Goal: Task Accomplishment & Management: Complete application form

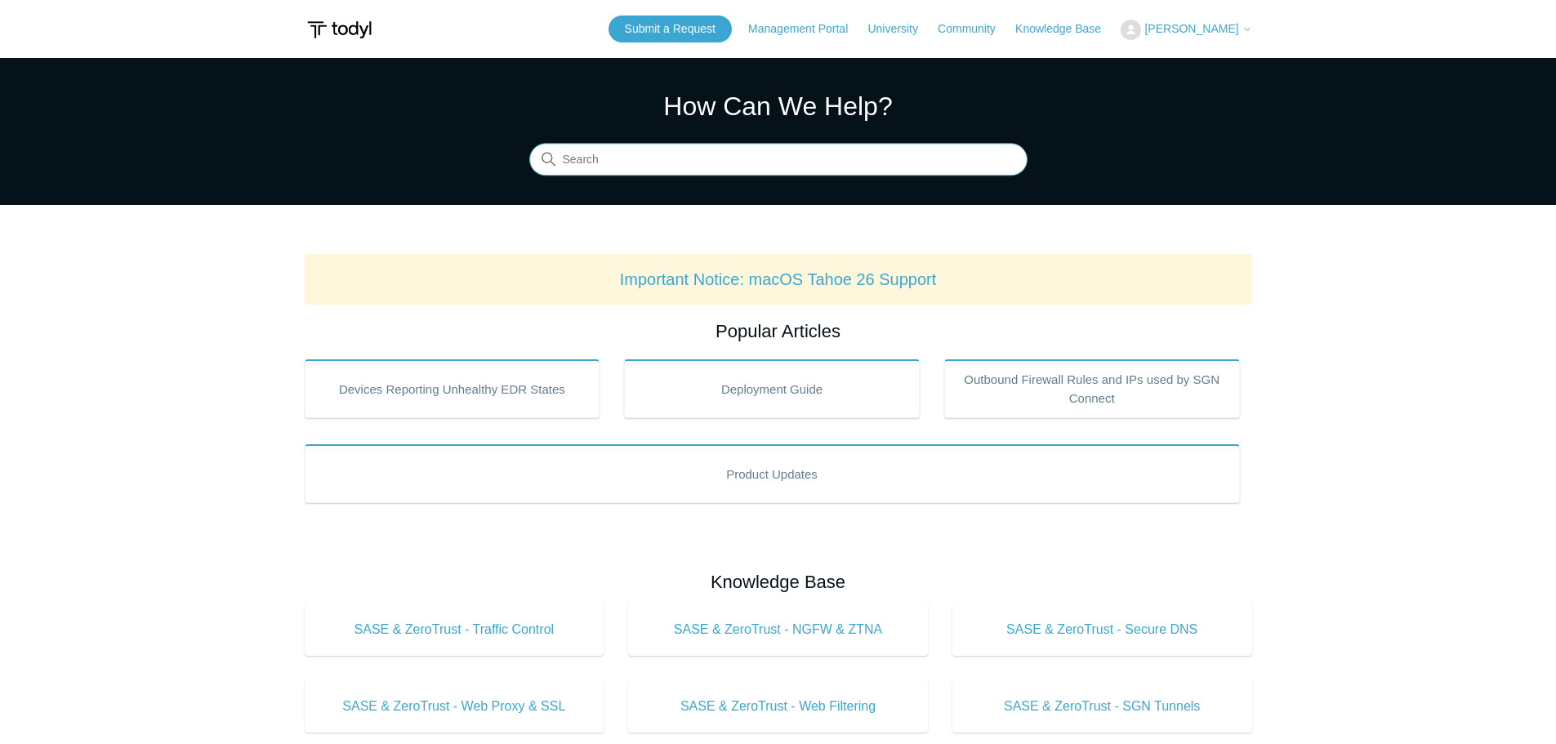
click at [802, 167] on input "Search" at bounding box center [778, 160] width 498 height 33
type input "cannot print to local printers with sgn running"
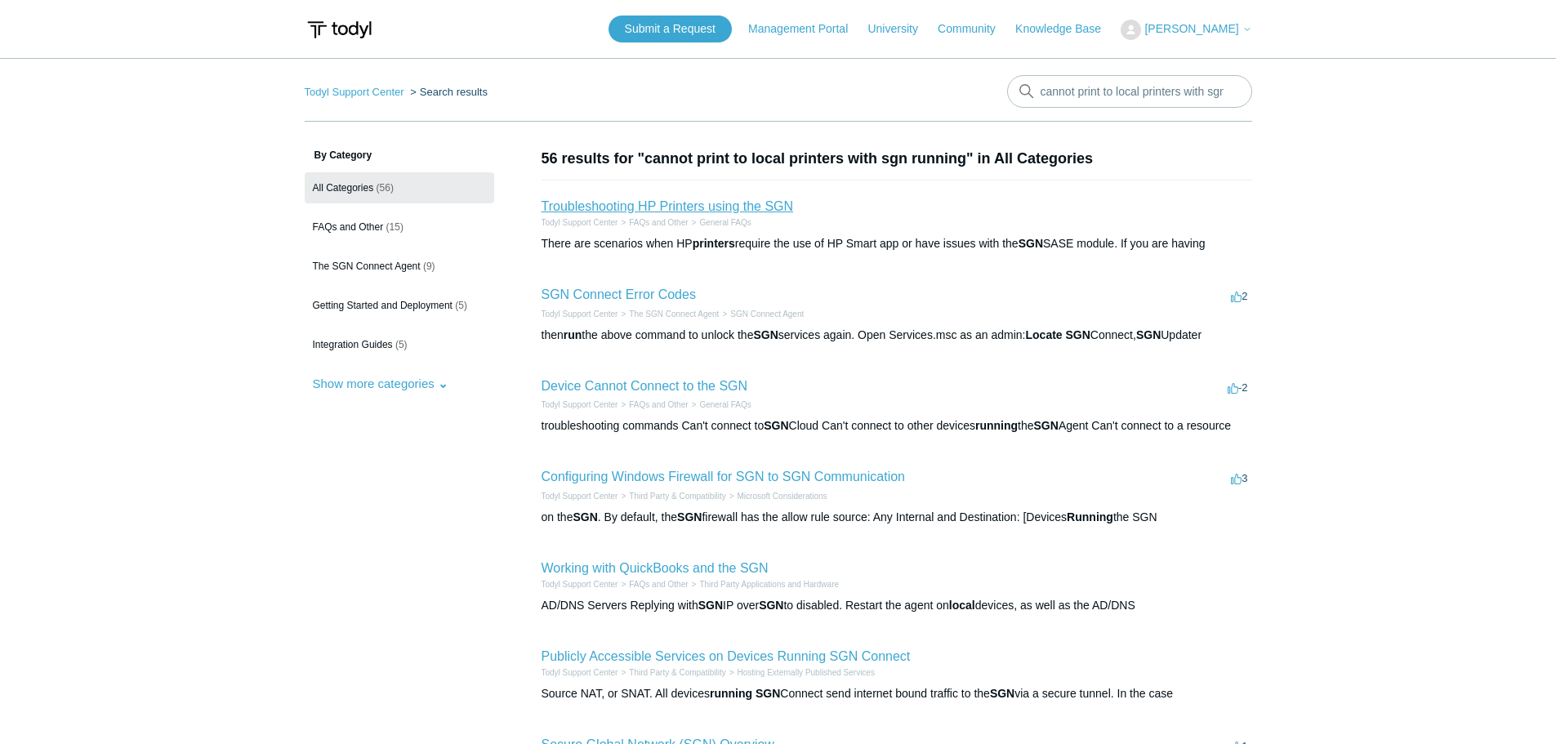
click at [729, 209] on link "Troubleshooting HP Printers using the SGN" at bounding box center [668, 206] width 252 height 14
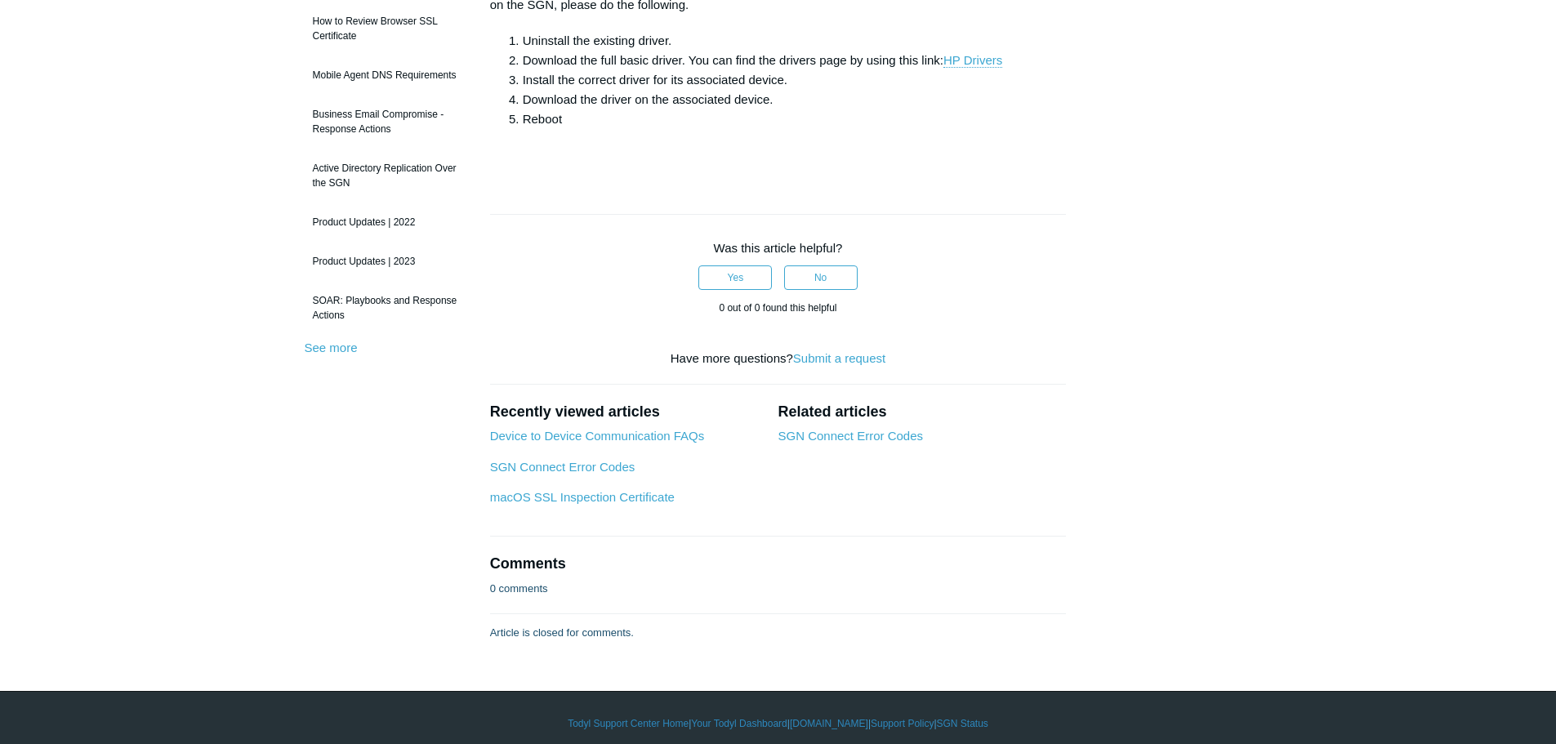
scroll to position [318, 0]
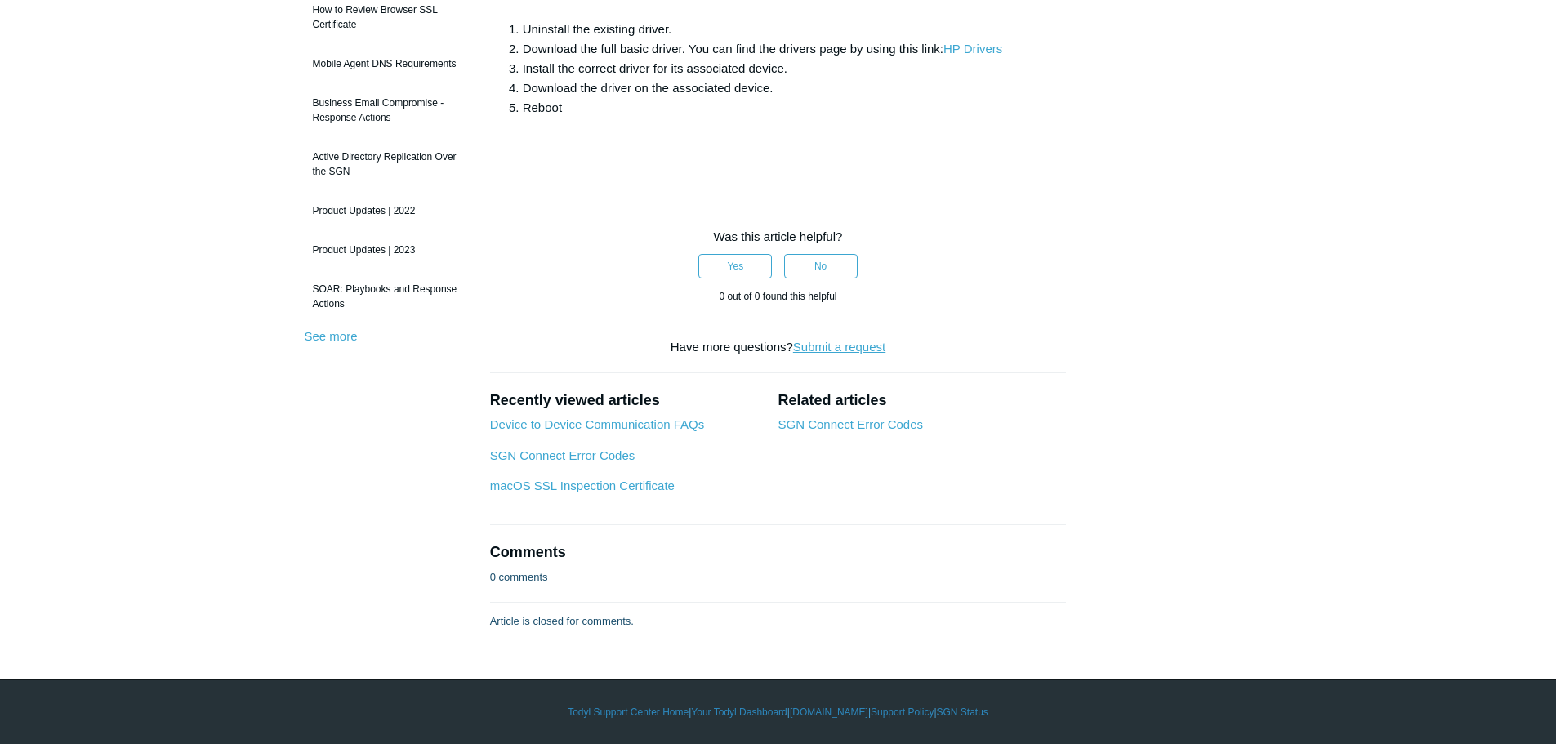
click at [818, 347] on link "Submit a request" at bounding box center [839, 347] width 92 height 14
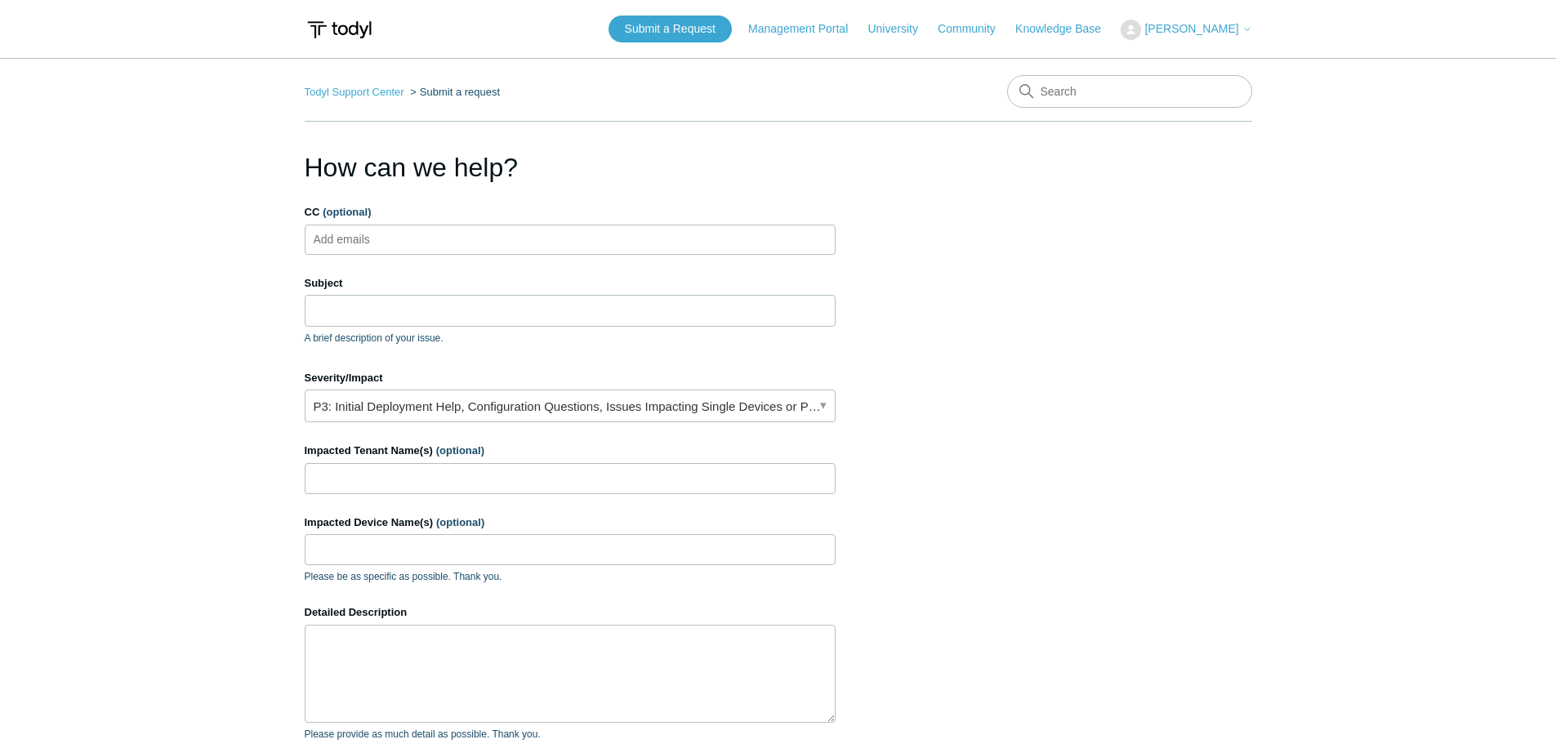
click at [365, 238] on input "CC (optional)" at bounding box center [355, 239] width 97 height 25
type input "jcermak@symmetricgroup.com"
click at [347, 319] on input "Subject" at bounding box center [570, 310] width 531 height 31
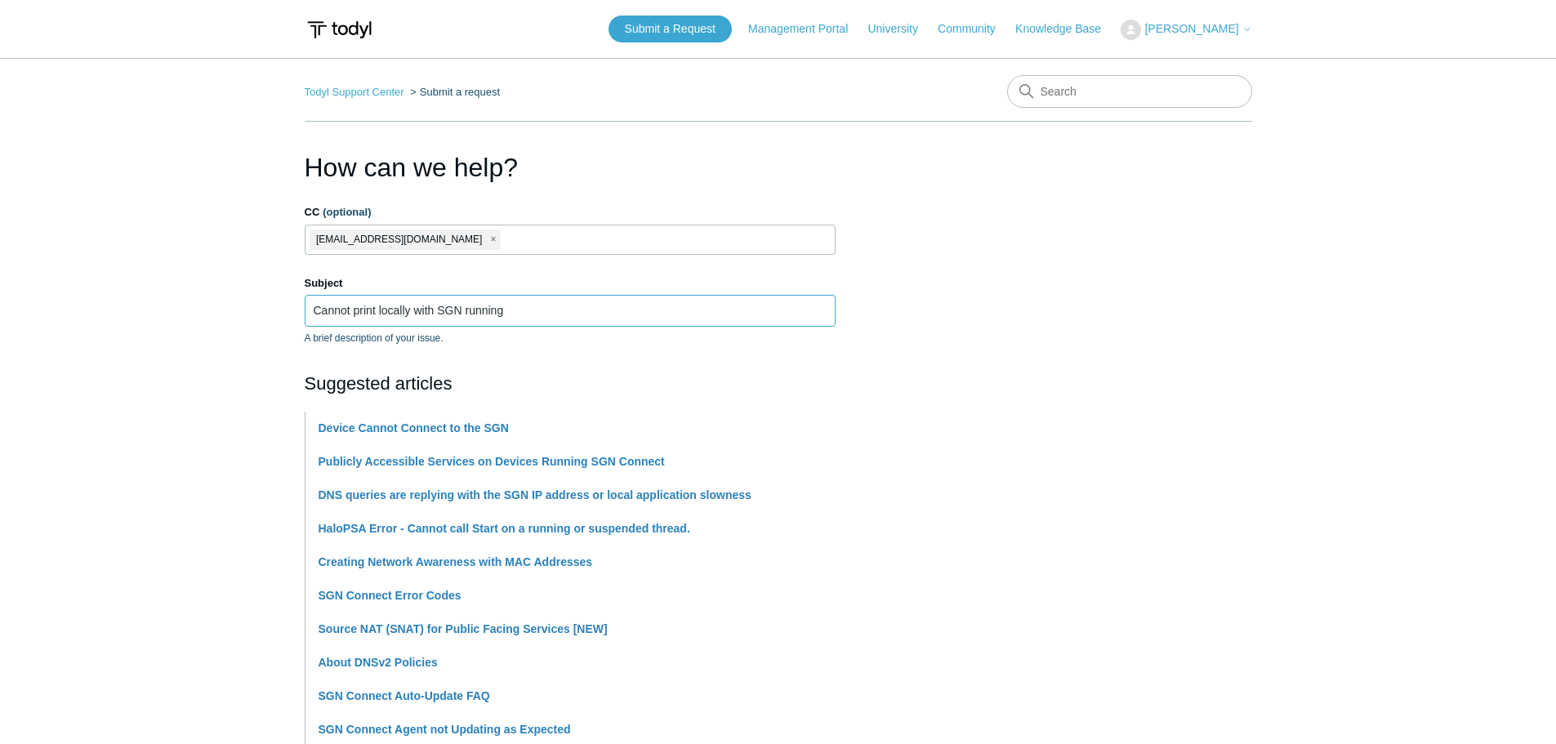
type input "Cannot print locally with SGN running"
click at [1120, 422] on section "How can we help? CC (optional) jcermak@symmetricgroup.com Subject Cannot print …" at bounding box center [778, 722] width 947 height 1149
click at [1246, 275] on section "How can we help? CC (optional) jcermak@symmetricgroup.com Subject Cannot print …" at bounding box center [778, 722] width 947 height 1149
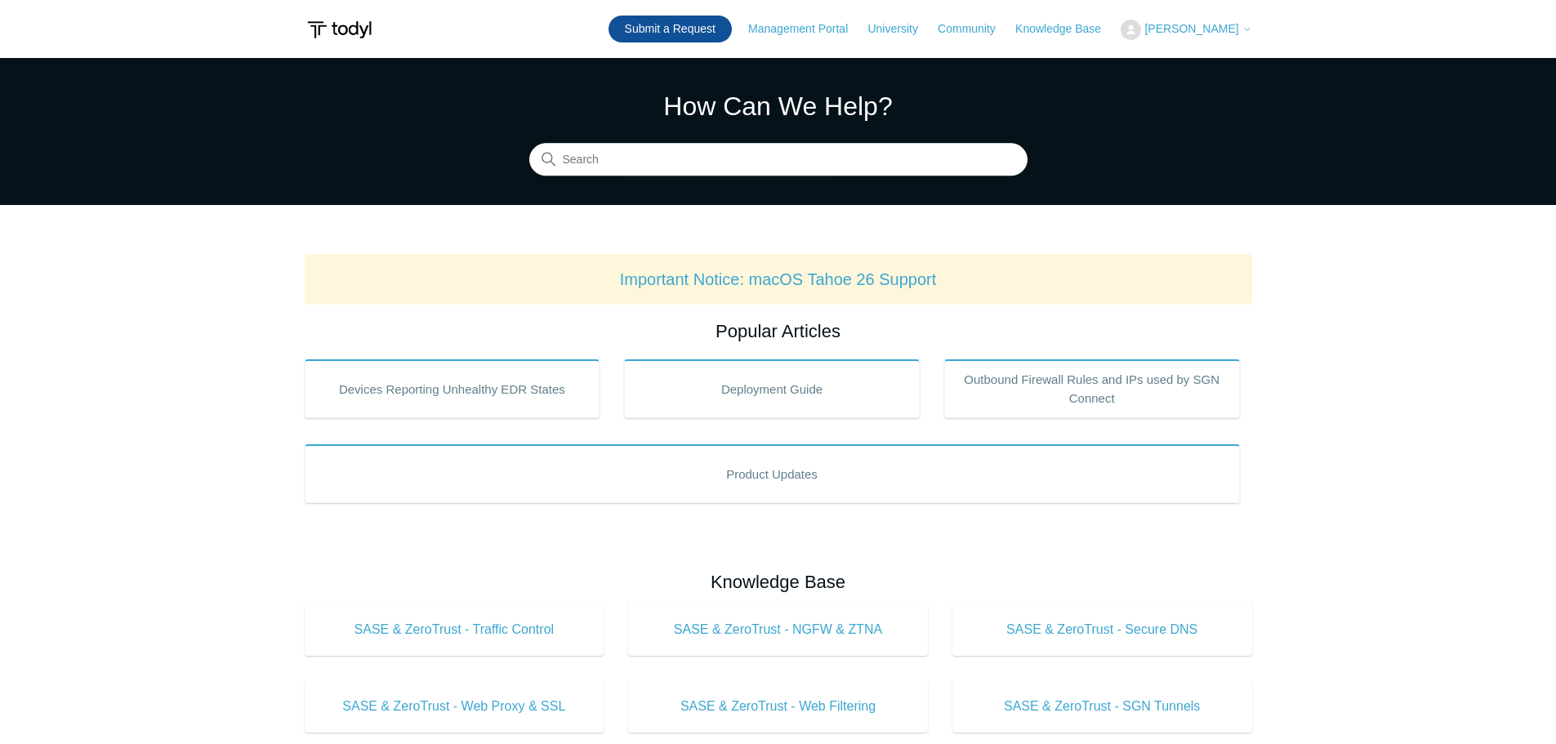
click at [715, 34] on link "Submit a Request" at bounding box center [669, 29] width 123 height 27
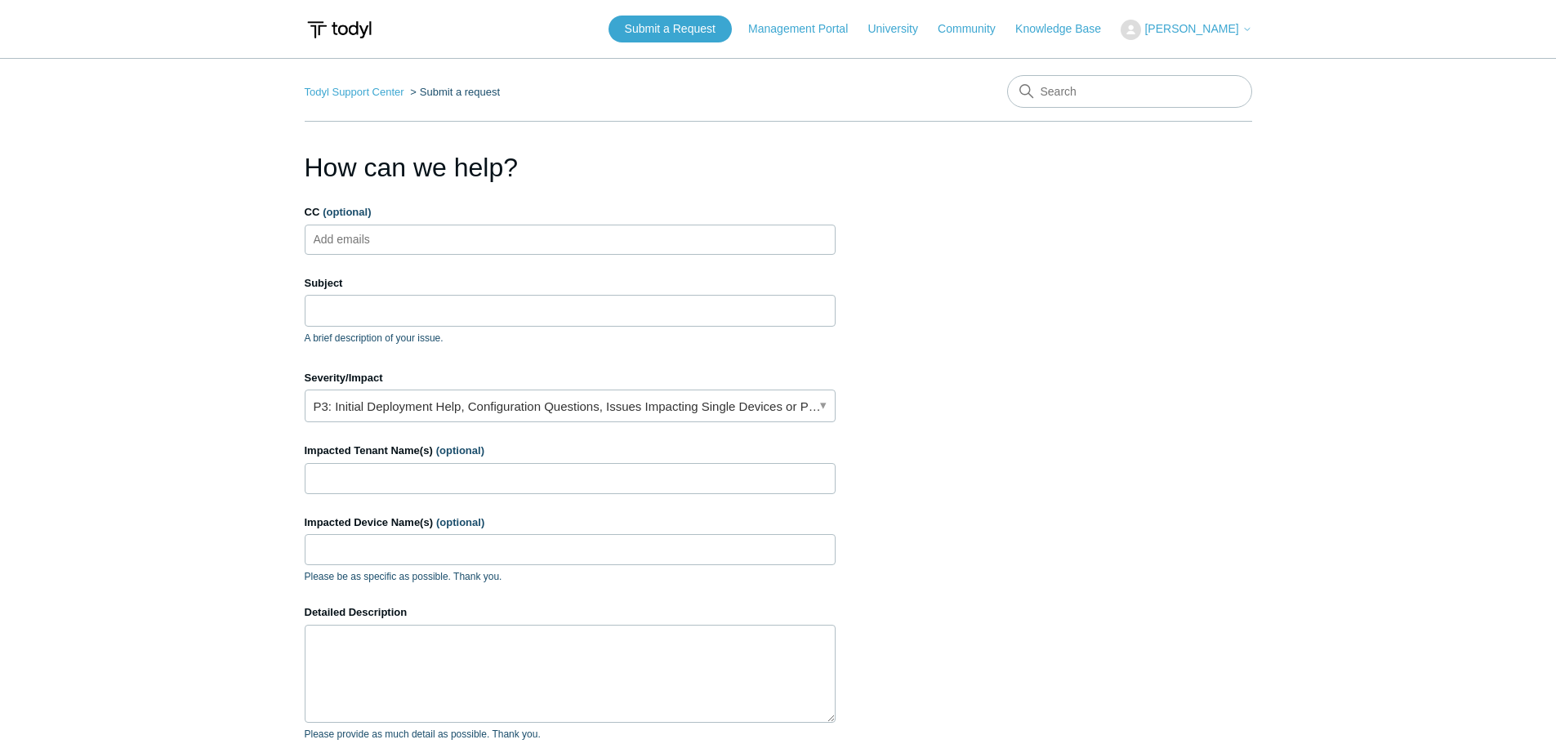
click at [377, 242] on input "CC (optional)" at bounding box center [355, 239] width 97 height 25
type input "jcermak@symmetricgroup.com"
click at [596, 242] on ul "jcermak@symmetricgroup.com" at bounding box center [570, 240] width 531 height 30
type input "jsaunders@symmetricgroup.com"
click at [731, 312] on input "Subject" at bounding box center [570, 310] width 531 height 31
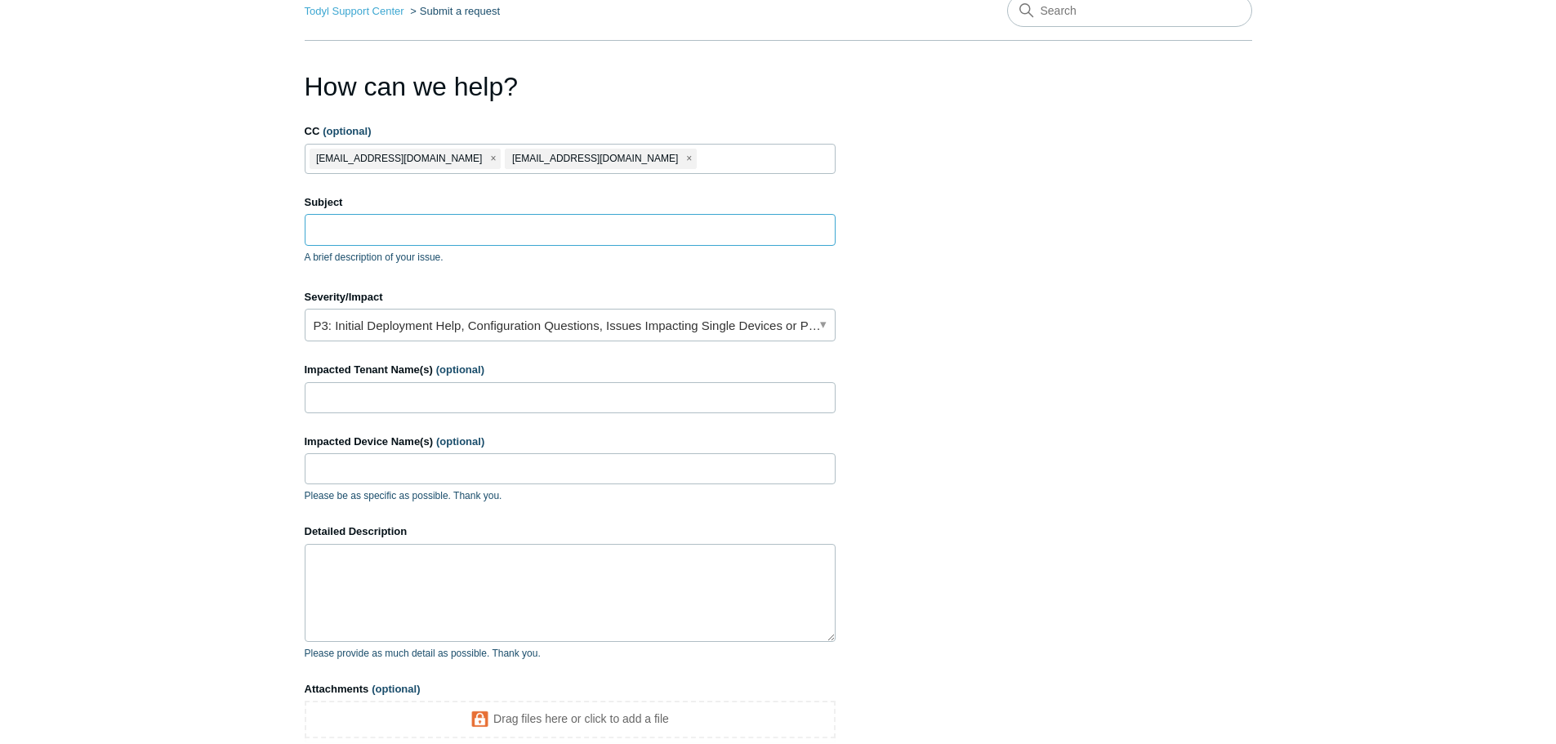
scroll to position [82, 0]
click at [452, 227] on input "Subject" at bounding box center [570, 228] width 531 height 31
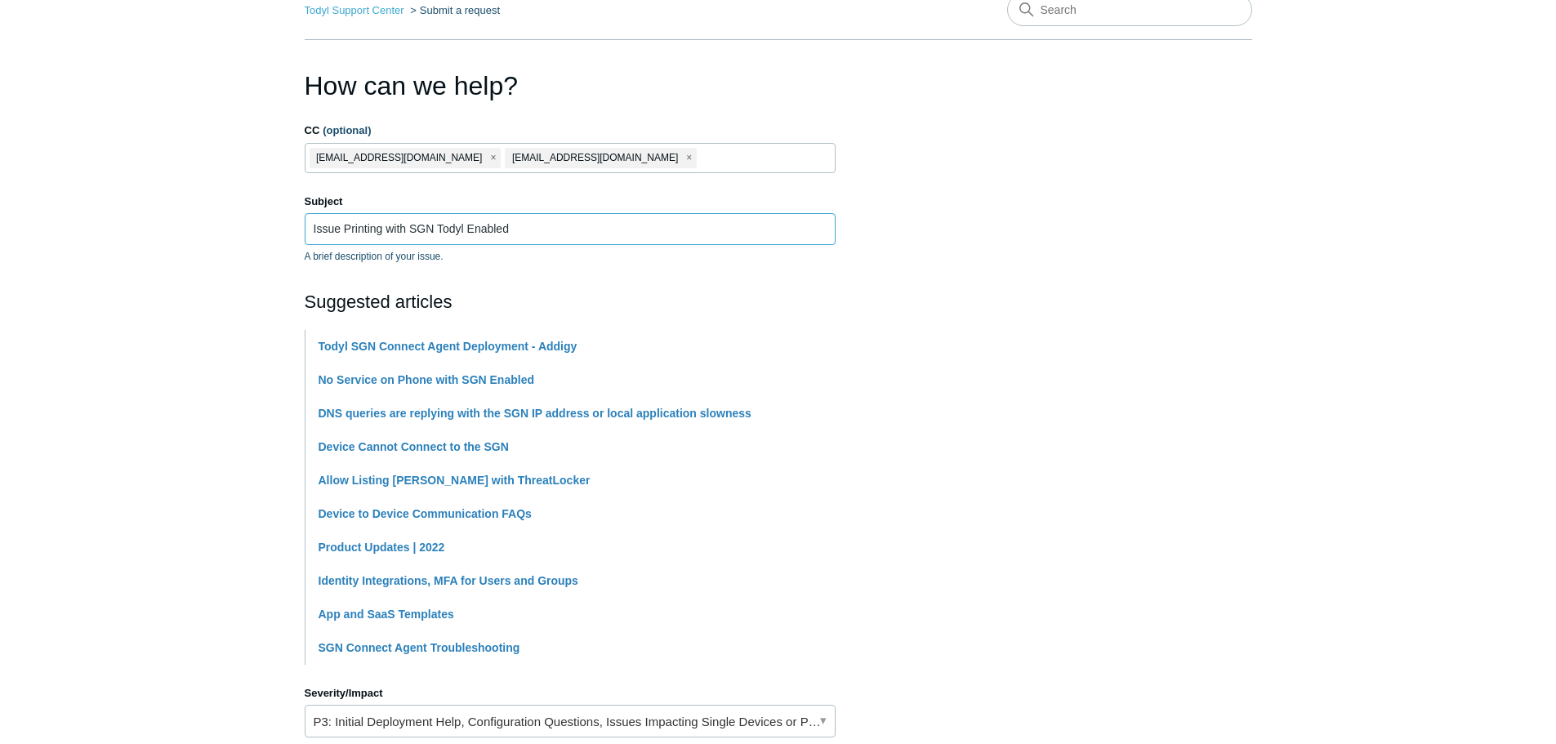
type input "Issue Printing with SGN Todyl Enabled"
click at [1036, 314] on section "How can we help? CC (optional) jcermak@symmetricgroup.com jsaunders@symmetricgr…" at bounding box center [778, 640] width 947 height 1149
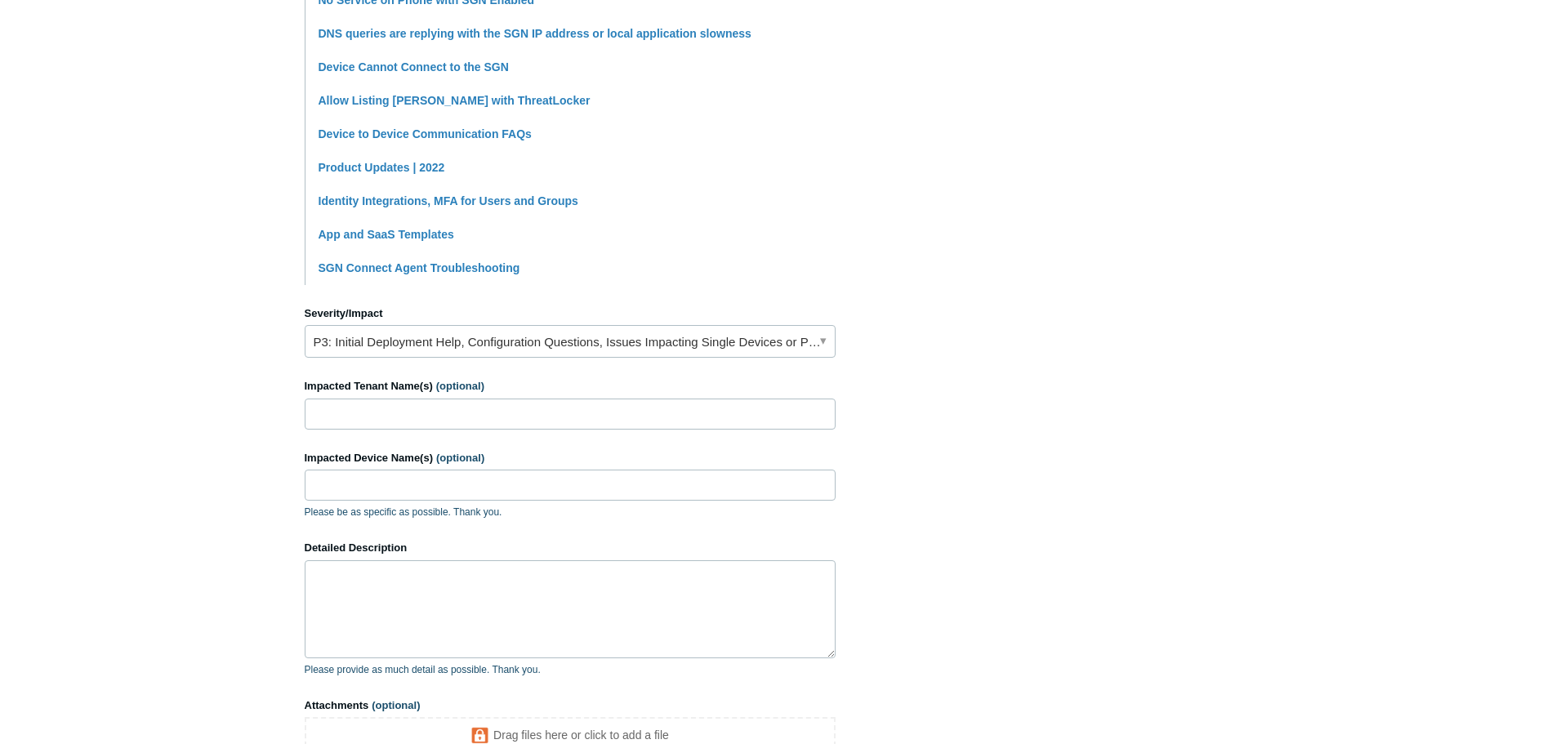
scroll to position [490, 0]
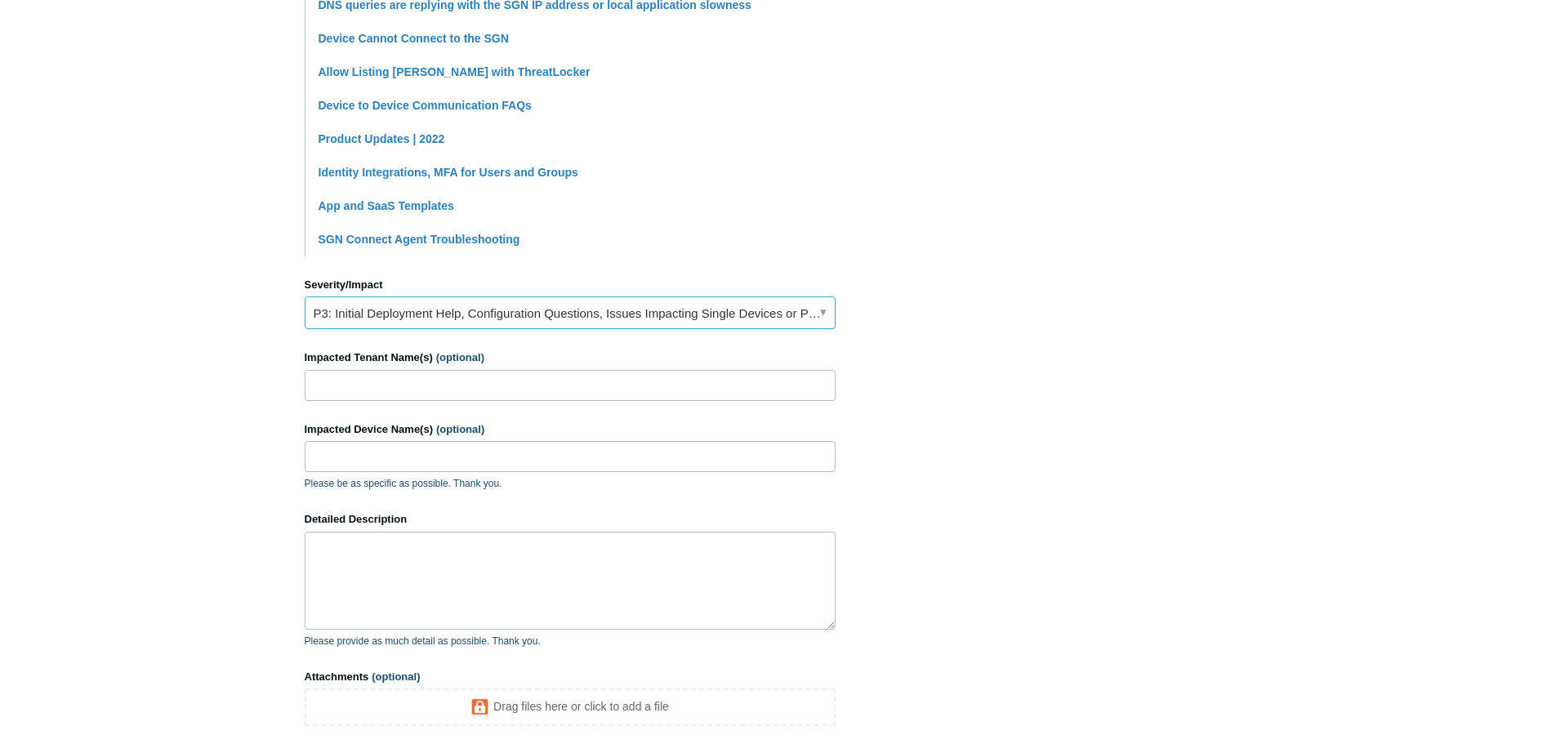
click at [811, 318] on link "P3: Initial Deployment Help, Configuration Questions, Issues Impacting Single D…" at bounding box center [570, 312] width 531 height 33
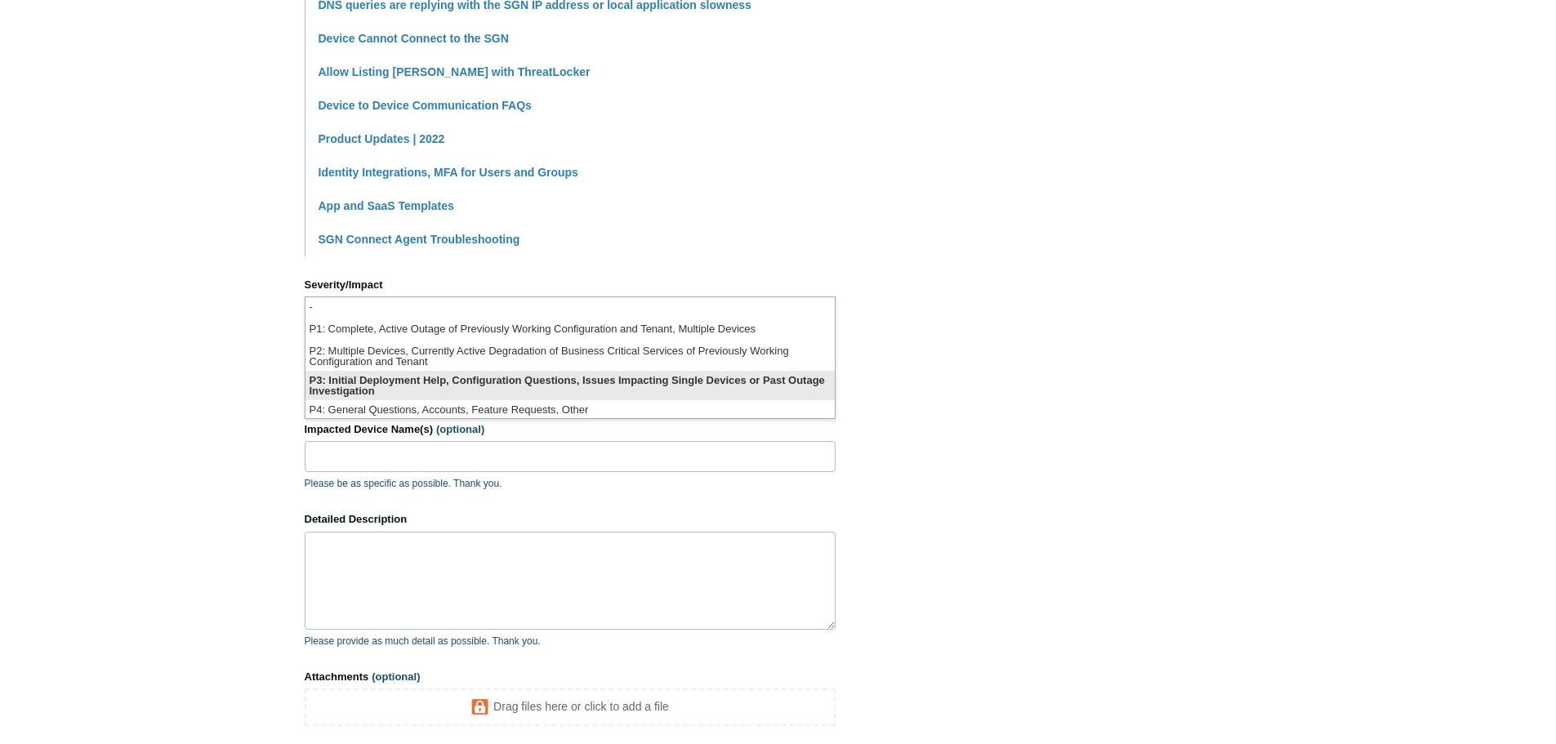
click at [443, 383] on li "P3: Initial Deployment Help, Configuration Questions, Issues Impacting Single D…" at bounding box center [569, 385] width 529 height 29
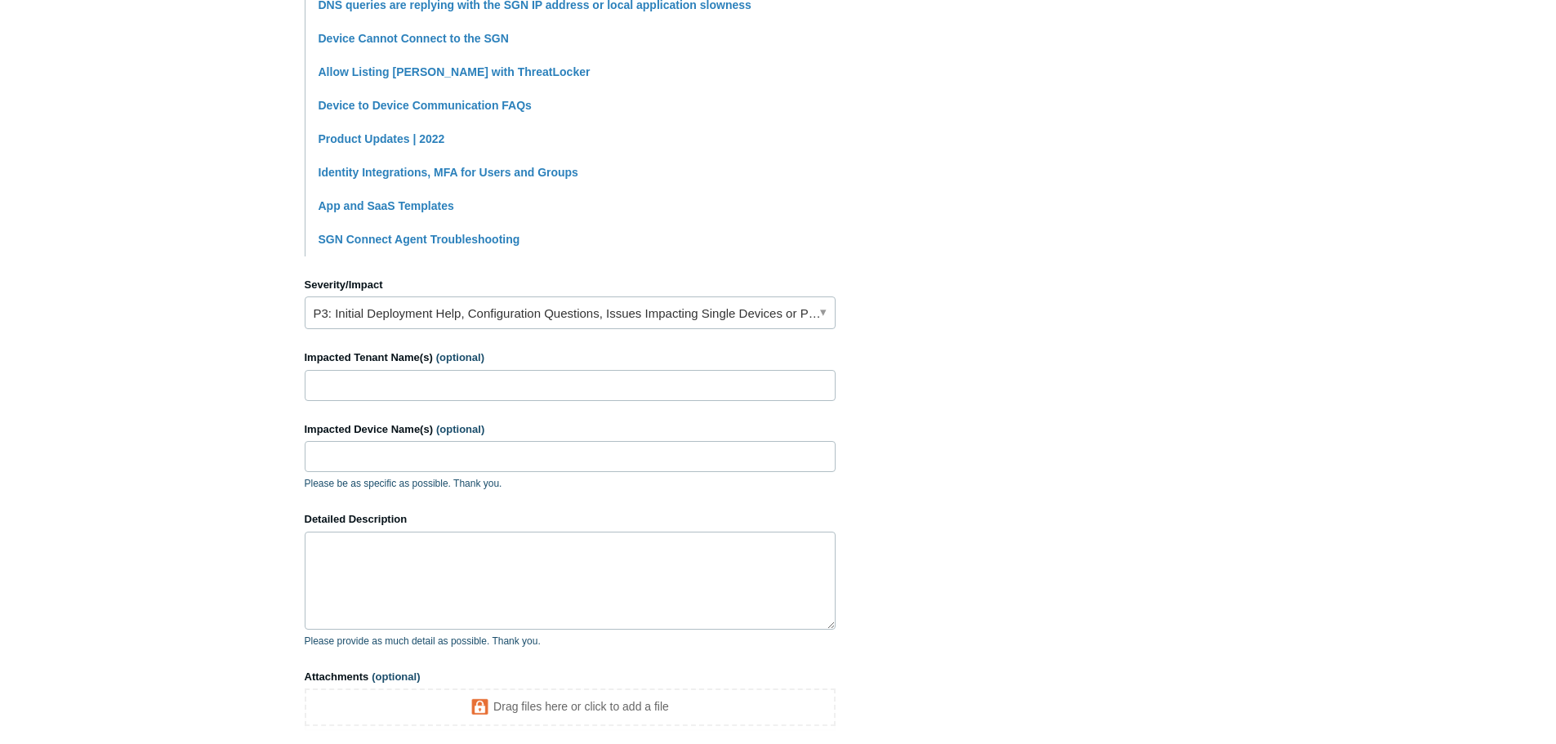
click at [958, 411] on section "How can we help? CC (optional) jcermak@symmetricgroup.com jsaunders@symmetricgr…" at bounding box center [778, 232] width 947 height 1149
click at [446, 387] on input "Impacted Tenant Name(s) (optional)" at bounding box center [570, 385] width 531 height 31
type input "MRI Associates"
click at [465, 453] on input "Impacted Device Name(s) (optional)" at bounding box center [570, 456] width 531 height 31
type input "PH-HR-LT and PH-HR-LAP"
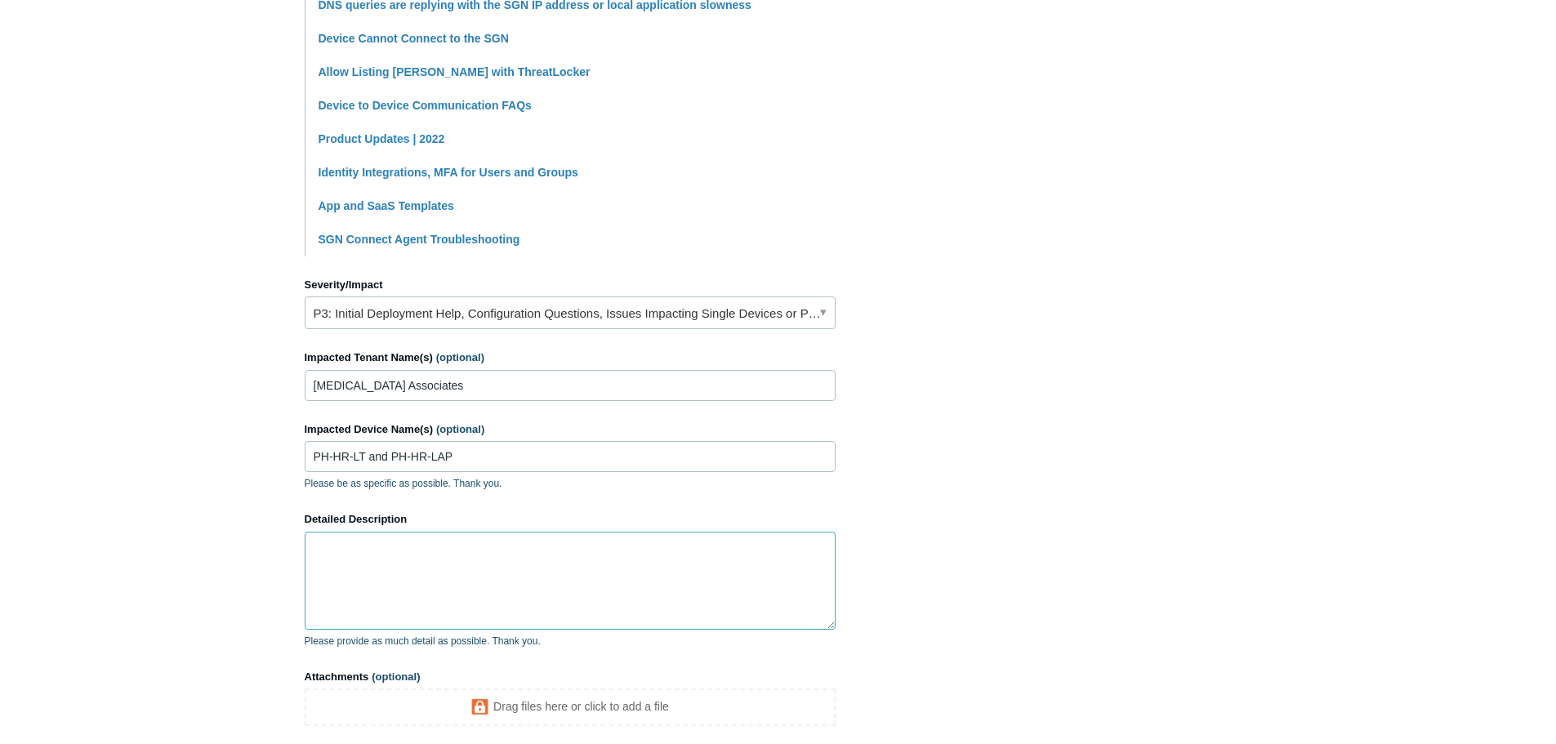
click at [459, 577] on textarea "Detailed Description" at bounding box center [570, 581] width 531 height 98
click at [342, 545] on textarea "Detailed Description" at bounding box center [570, 581] width 531 height 98
paste textarea "I have a new laptop I configured for the customer, same one listed in this emai…"
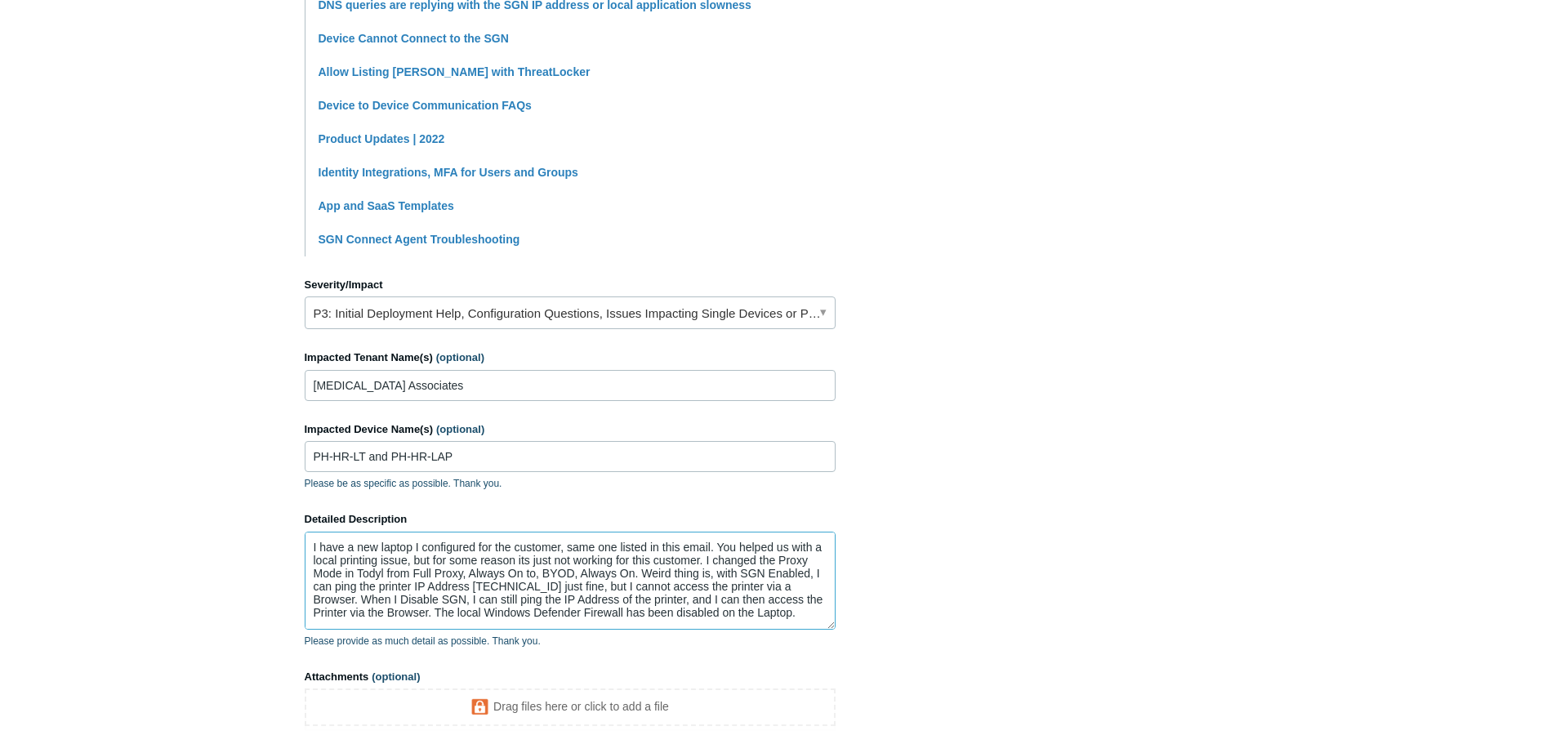
scroll to position [109, 0]
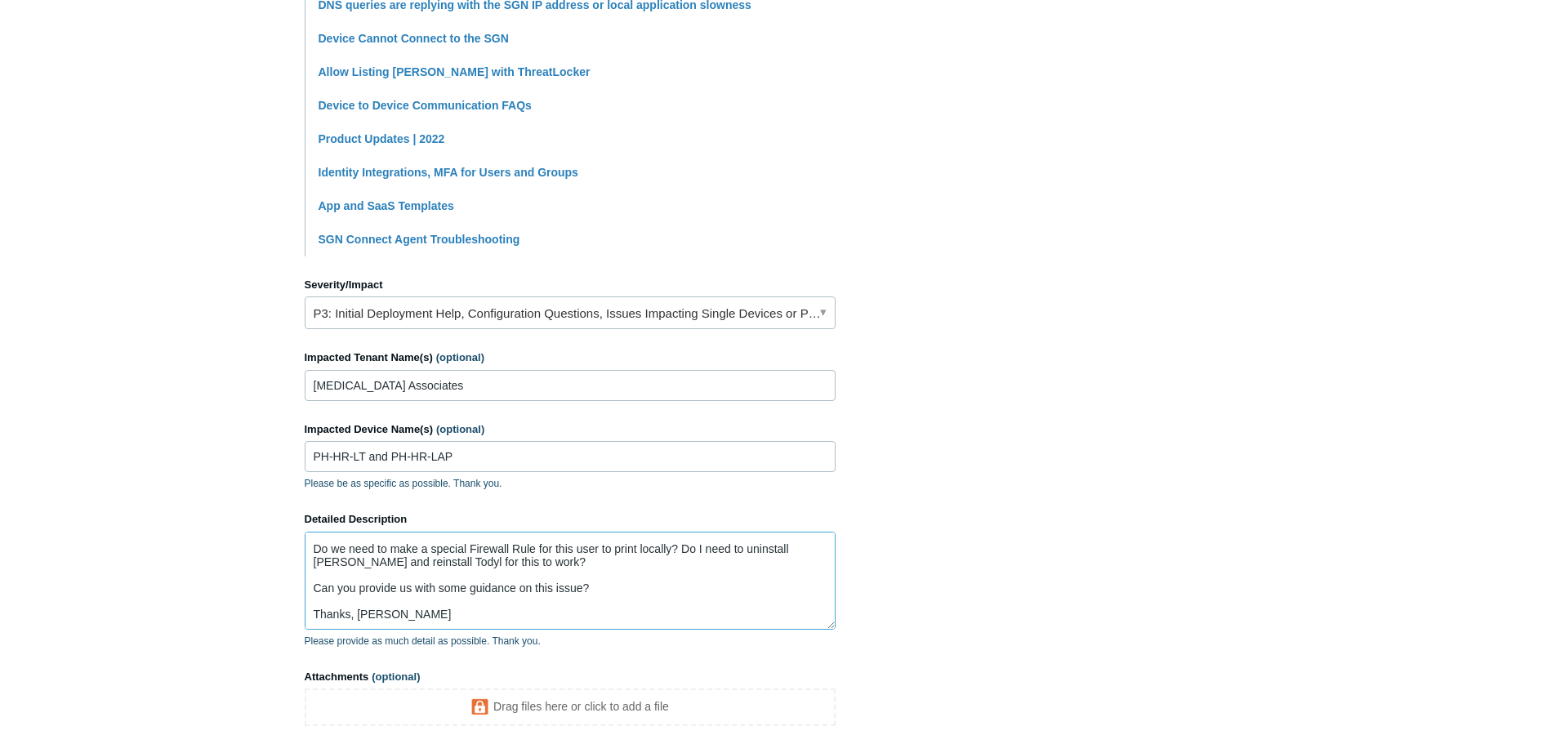
type textarea "I have a new laptop I configured for the customer, same one listed in this emai…"
drag, startPoint x: 1046, startPoint y: 368, endPoint x: 1036, endPoint y: 362, distance: 11.3
click at [1045, 364] on section "How can we help? CC (optional) jcermak@symmetricgroup.com jsaunders@symmetricgr…" at bounding box center [778, 223] width 947 height 1130
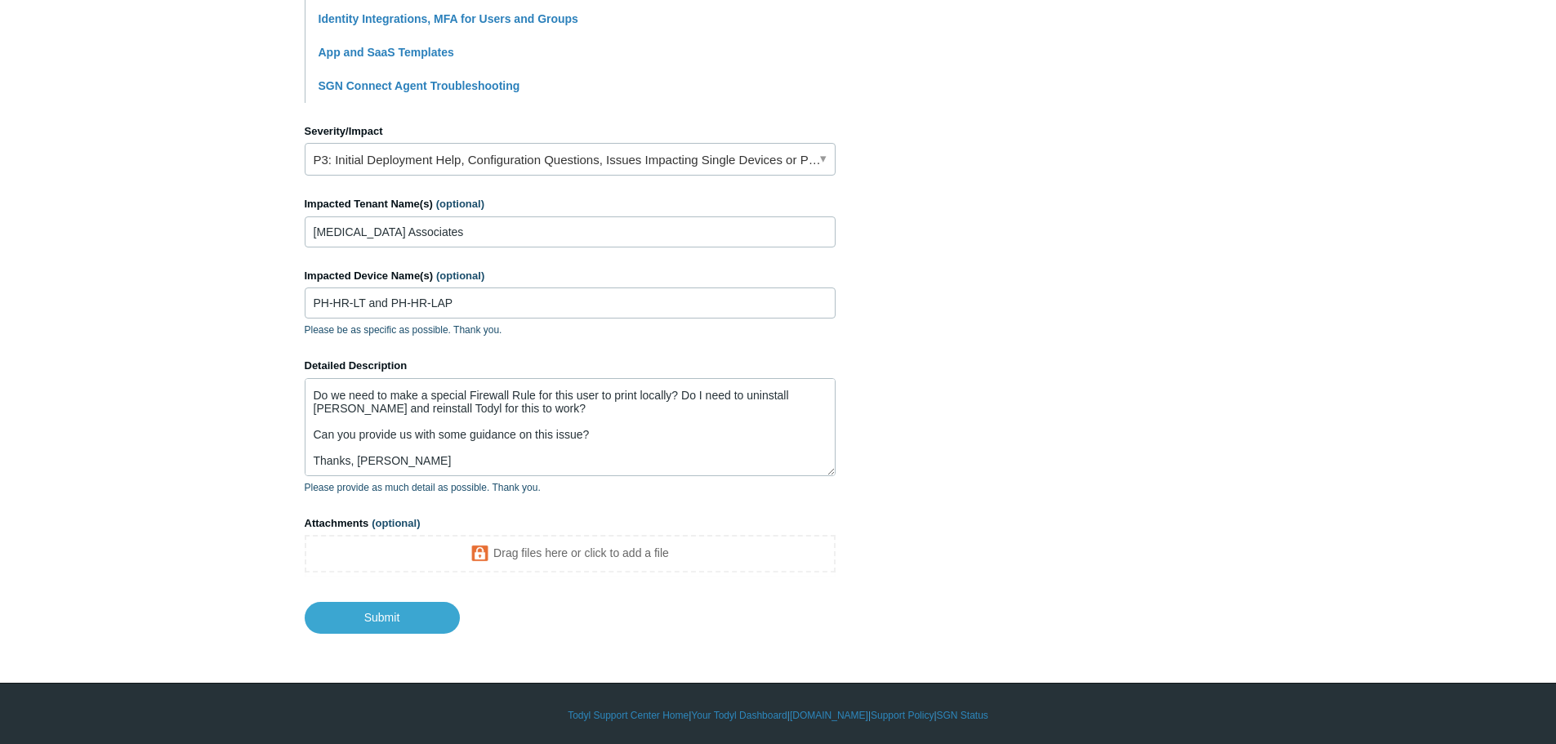
scroll to position [647, 0]
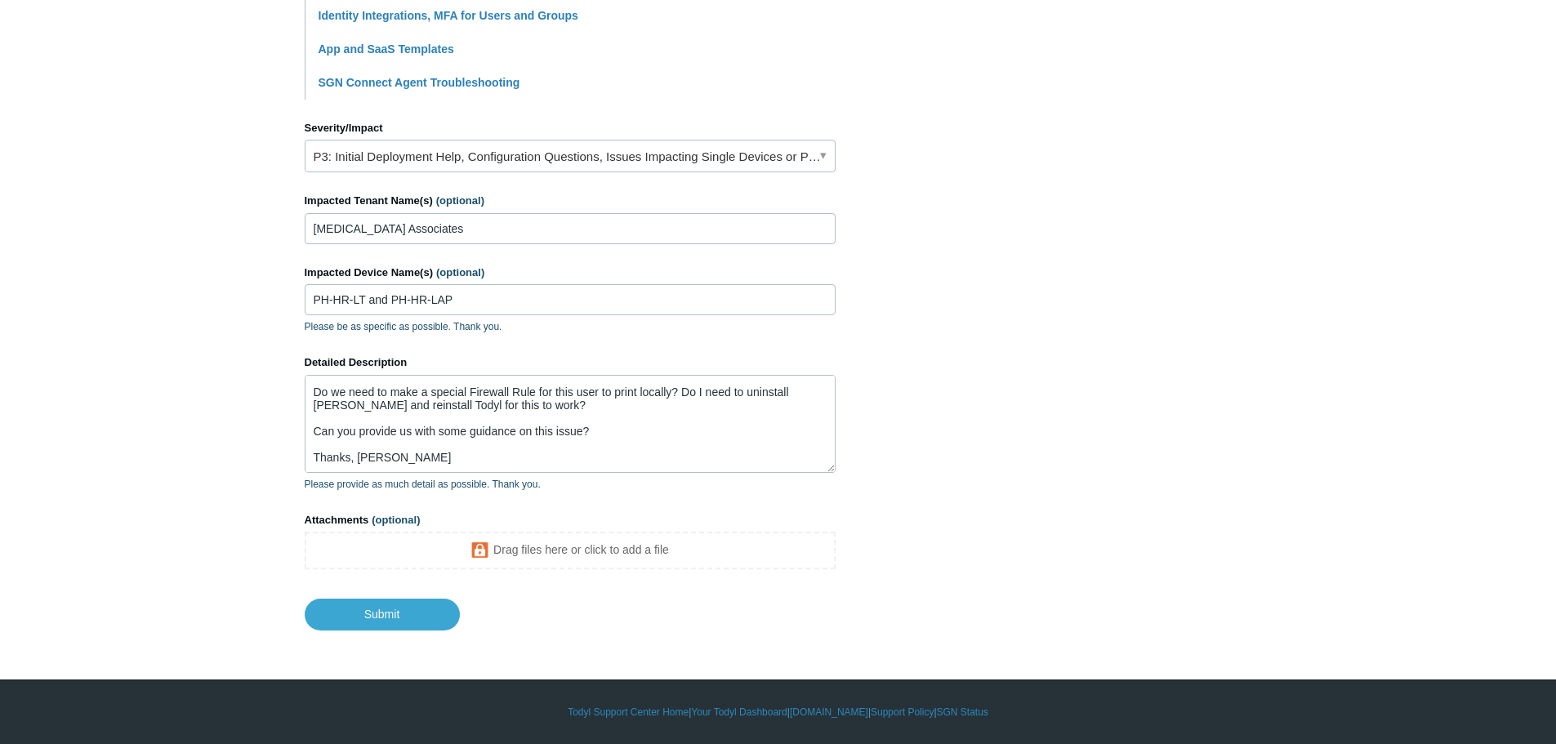
click at [1082, 447] on section "How can we help? CC (optional) jcermak@symmetricgroup.com jsaunders@symmetricgr…" at bounding box center [778, 66] width 947 height 1130
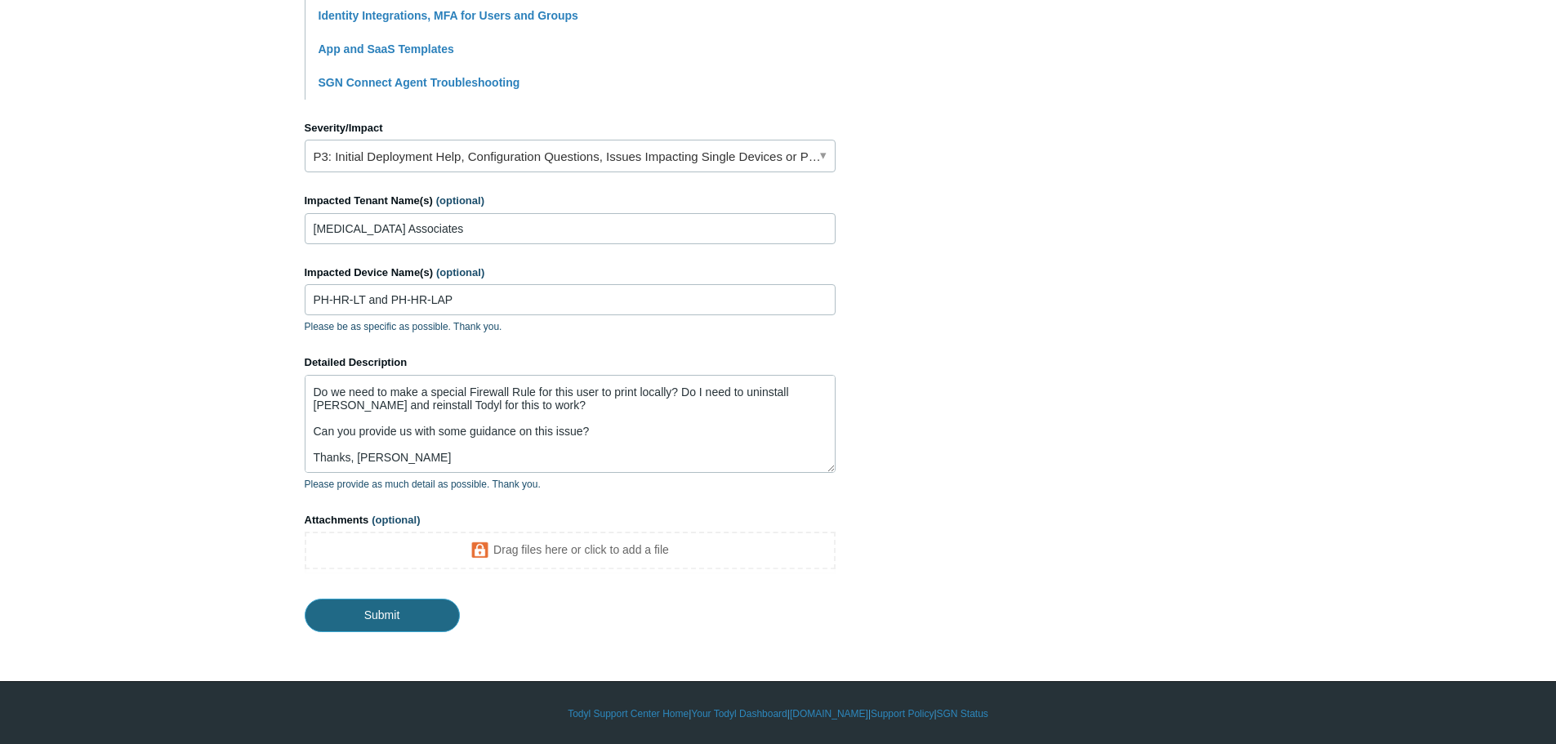
click at [402, 617] on input "Submit" at bounding box center [382, 615] width 155 height 33
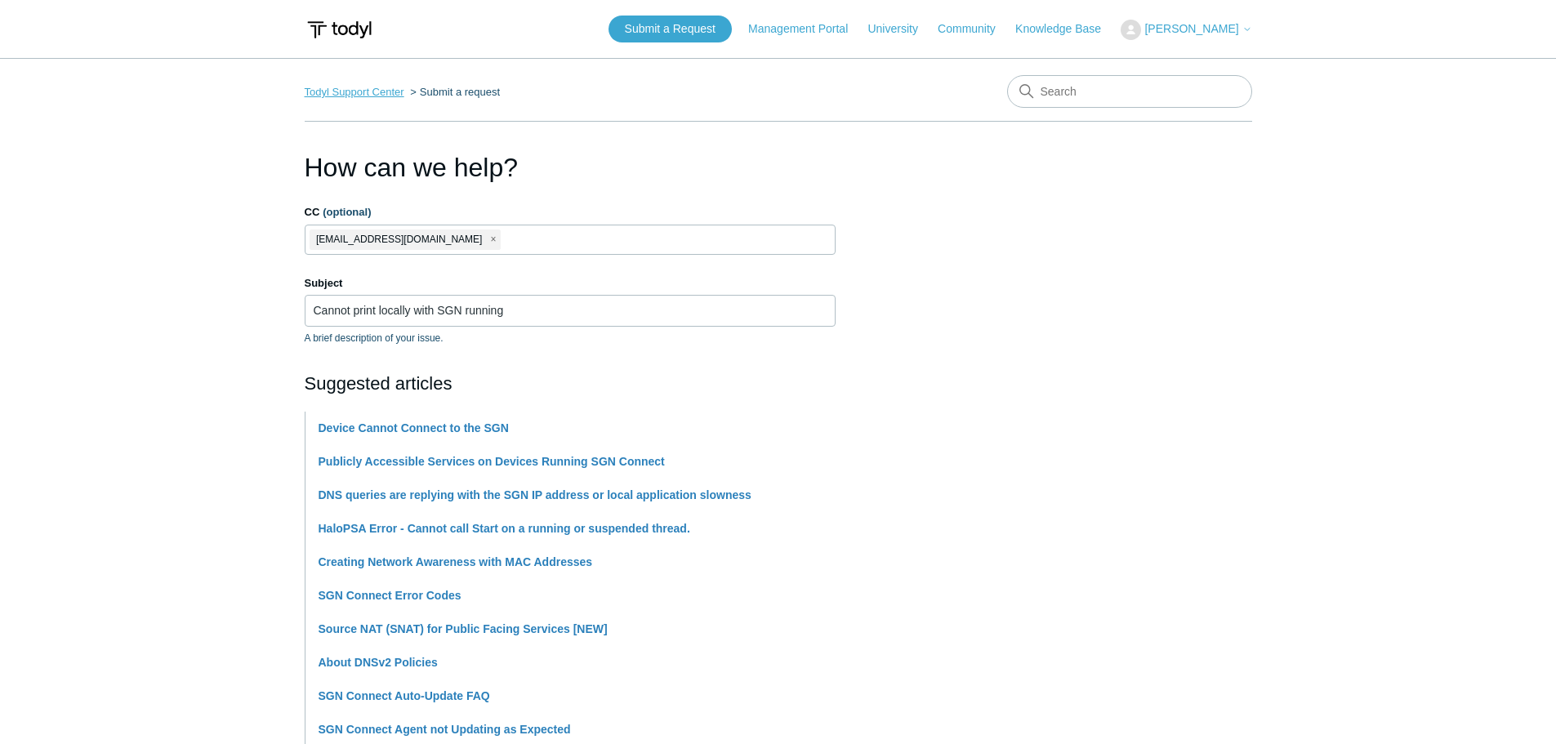
click at [359, 93] on link "Todyl Support Center" at bounding box center [355, 92] width 100 height 12
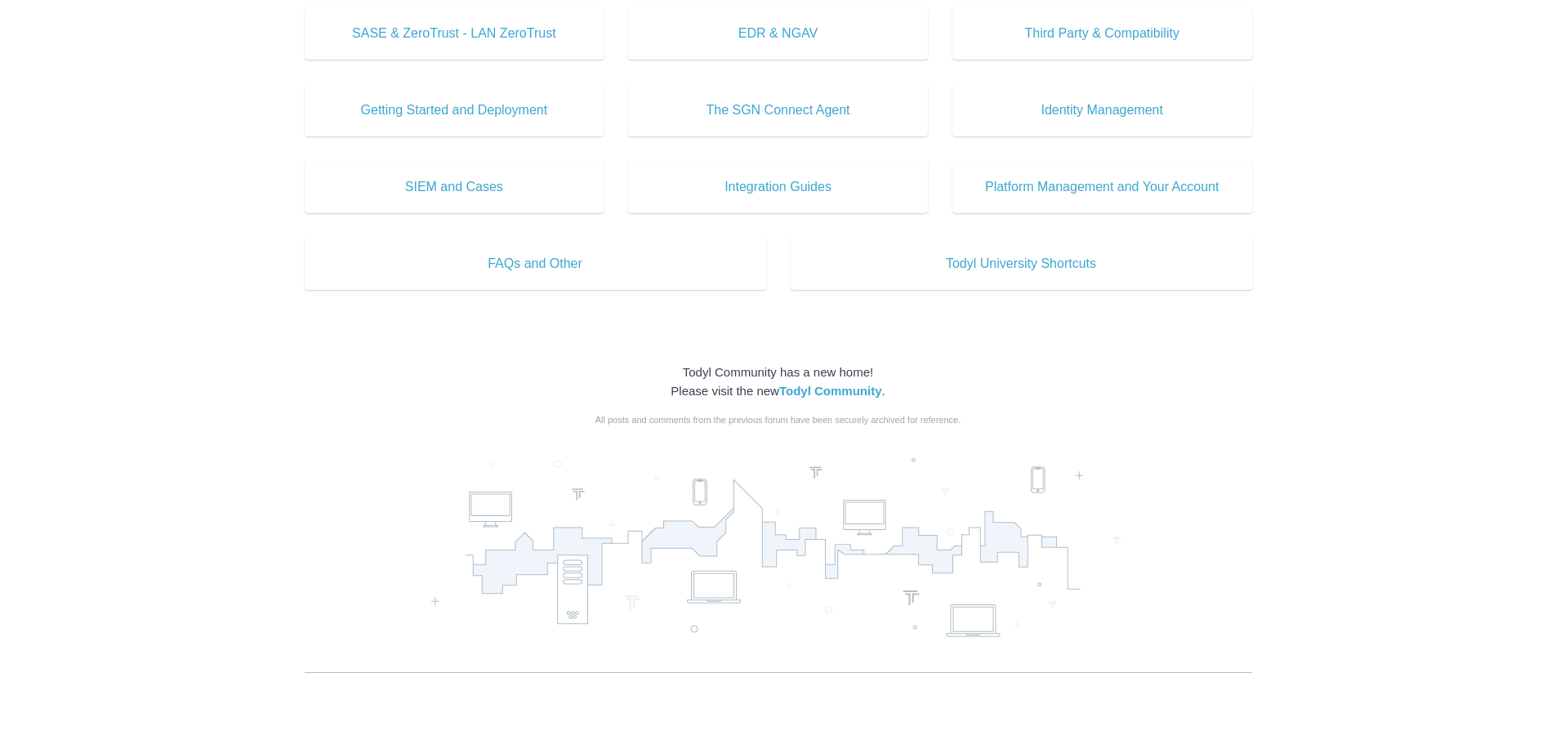
scroll to position [678, 0]
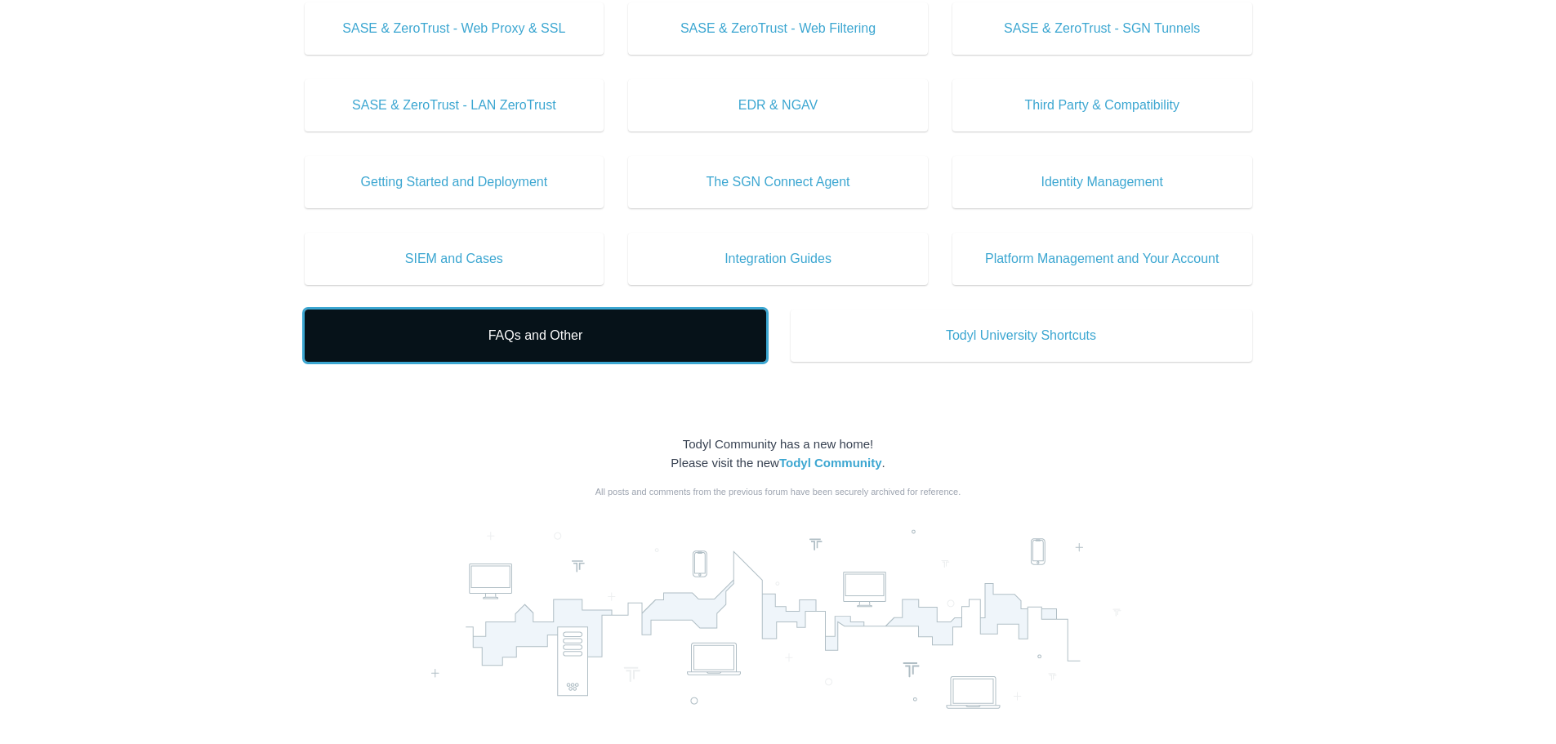
click at [568, 337] on span "FAQs and Other" at bounding box center [535, 336] width 412 height 20
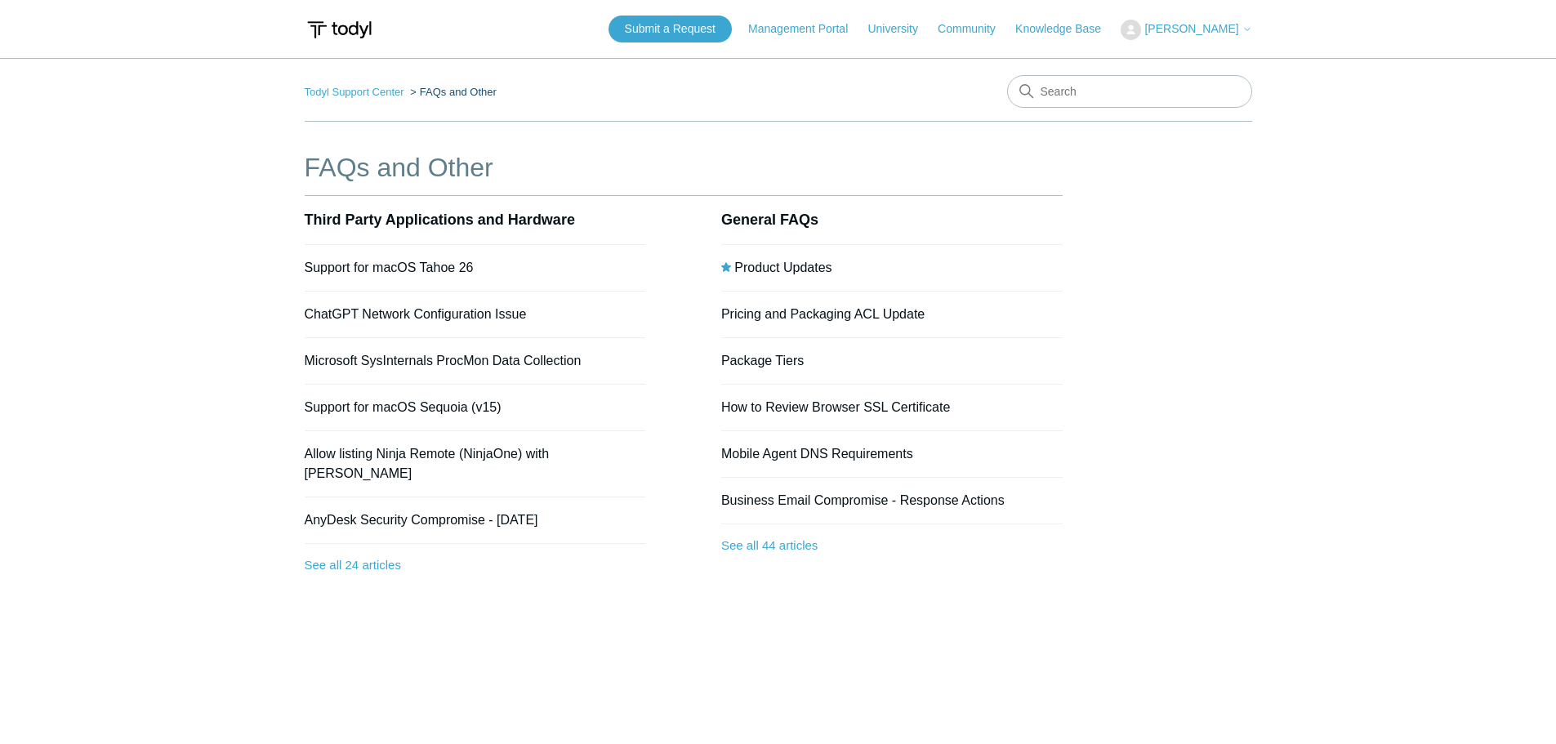
click at [1178, 200] on div "FAQs and Other Third Party Applications and Hardware Support for macOS Tahoe 26…" at bounding box center [778, 392] width 947 height 488
click at [343, 92] on link "Todyl Support Center" at bounding box center [355, 92] width 100 height 12
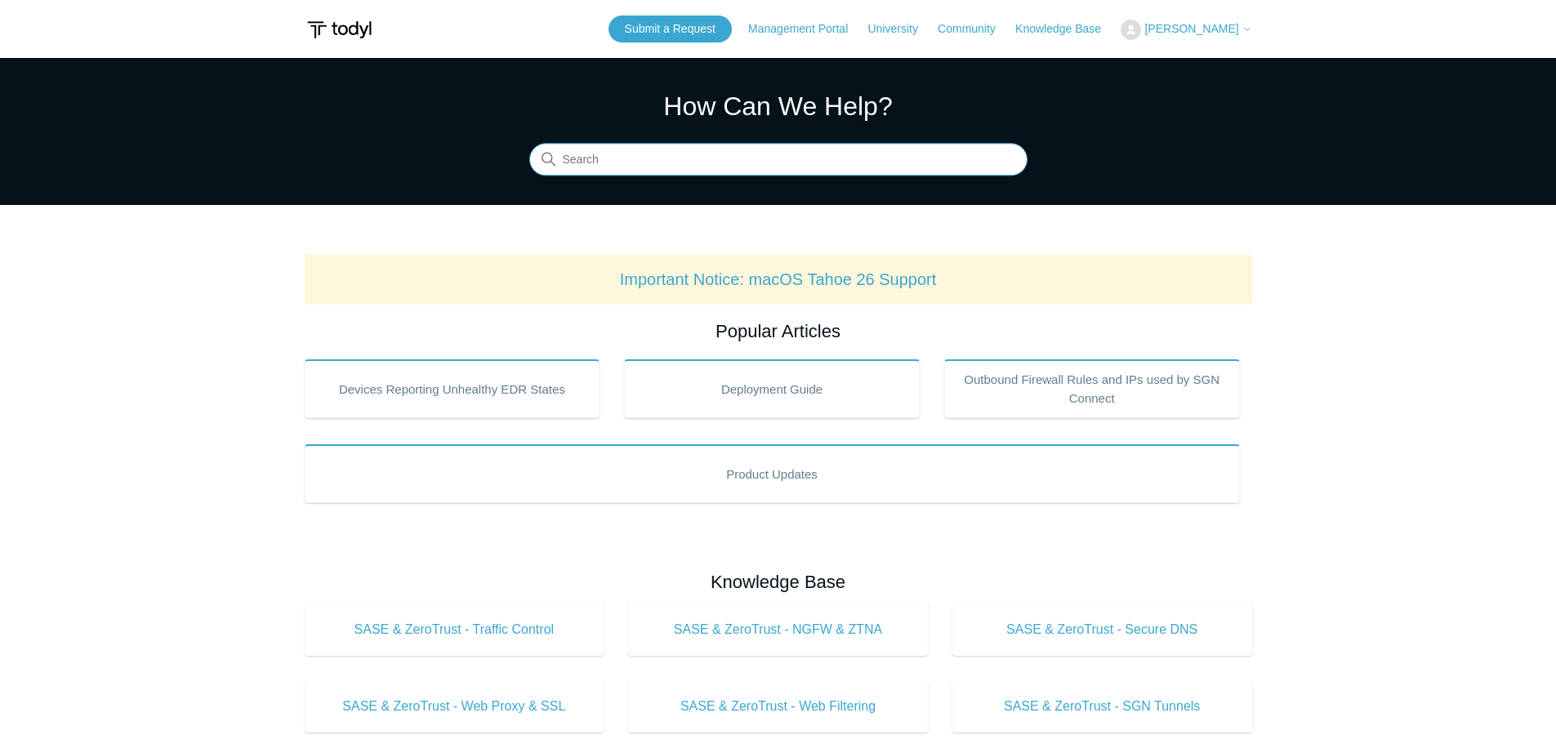
click at [756, 156] on input "Search" at bounding box center [778, 160] width 498 height 33
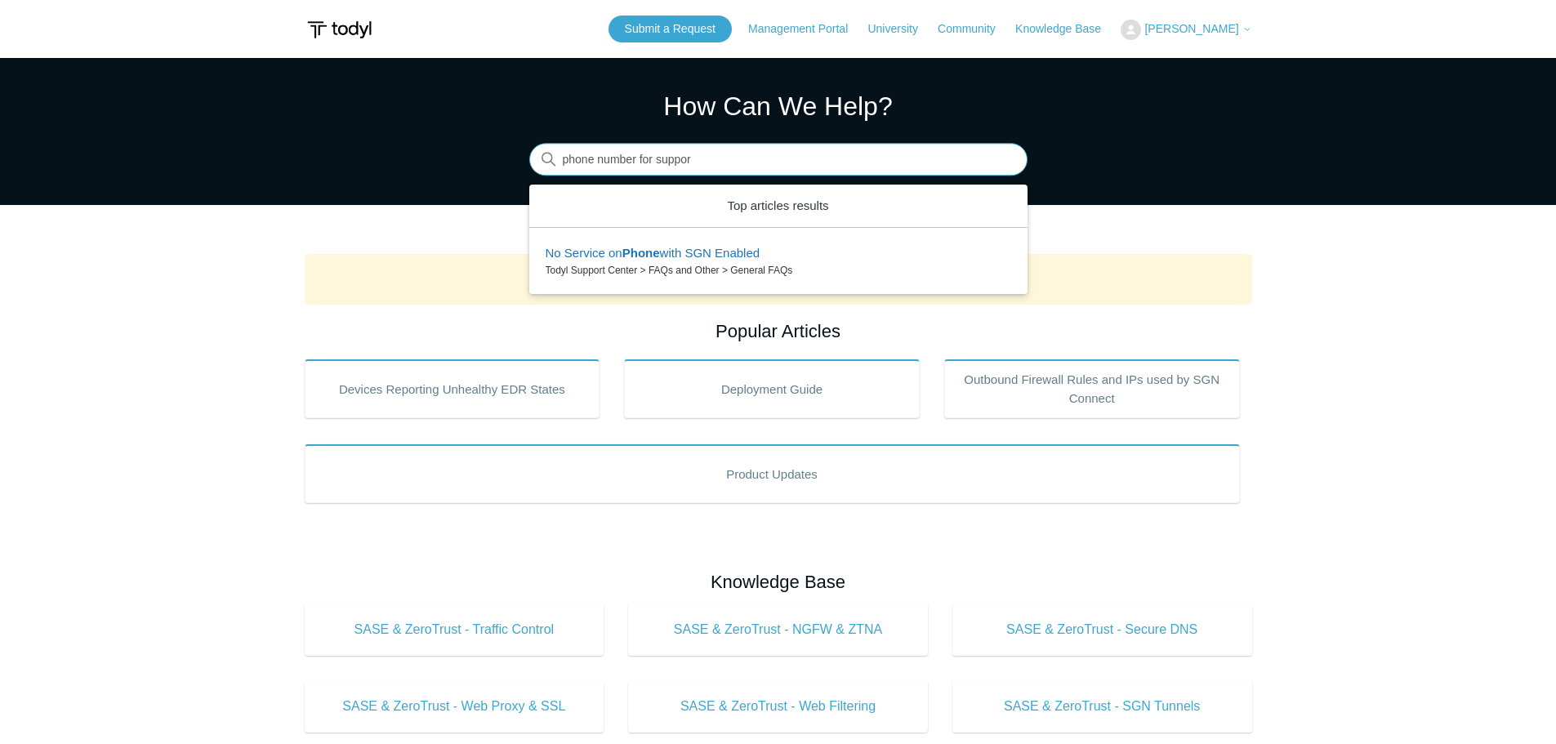
type input "phone number for support"
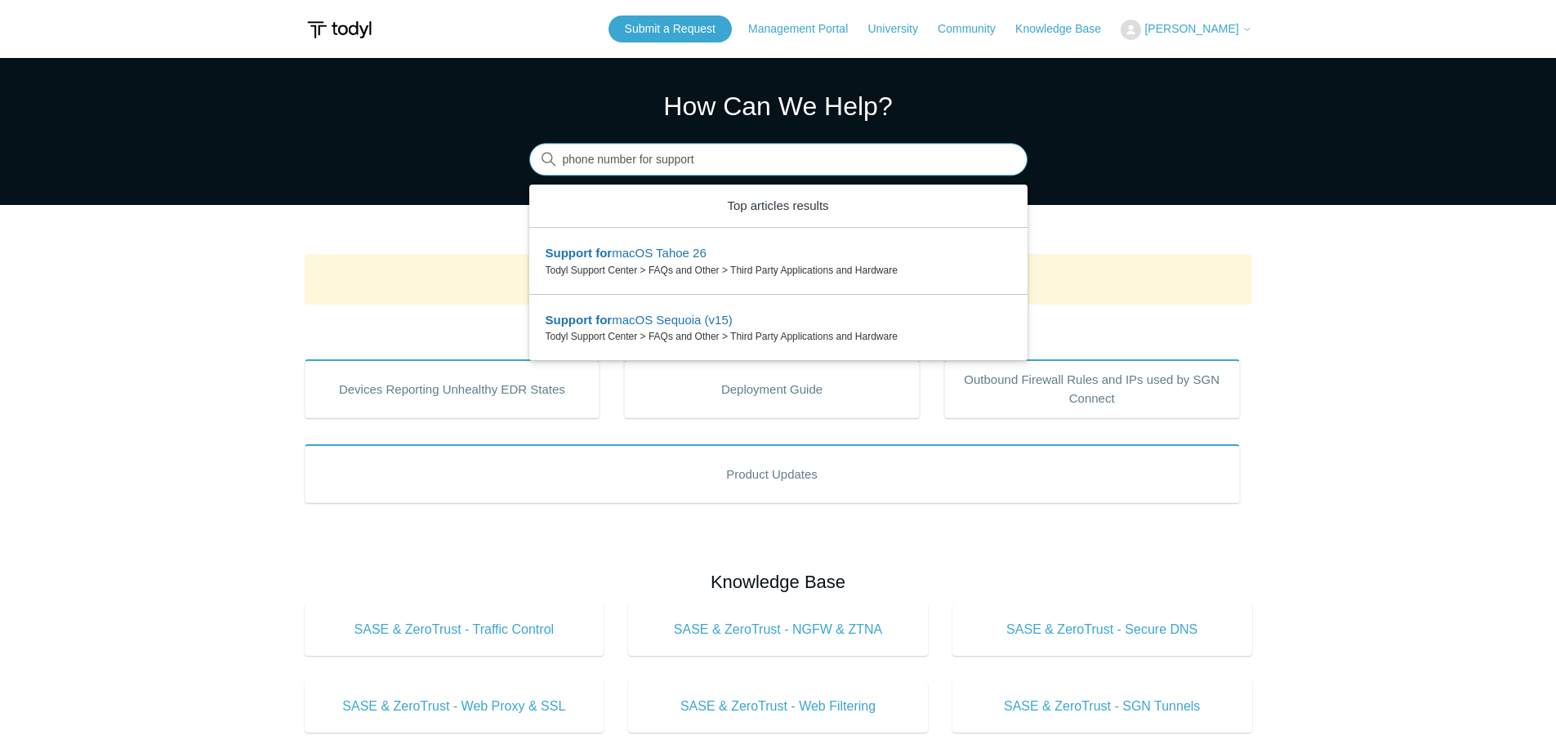
click at [1005, 163] on input "phone number for support" at bounding box center [778, 160] width 498 height 33
